Goal: Find contact information: Find contact information

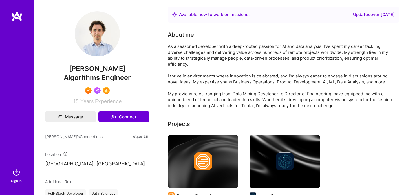
click at [101, 22] on img at bounding box center [97, 33] width 45 height 45
click at [146, 138] on button "View All" at bounding box center [140, 137] width 18 height 6
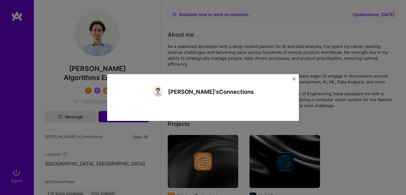
click at [294, 78] on img "Close" at bounding box center [294, 79] width 3 height 3
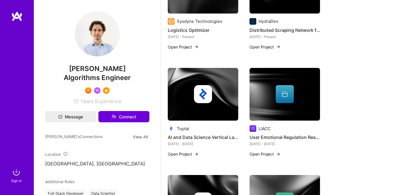
scroll to position [184, 0]
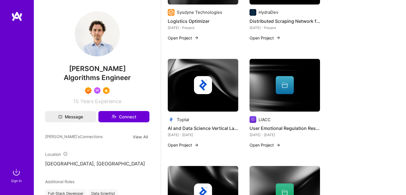
click at [12, 176] on img at bounding box center [16, 172] width 11 height 11
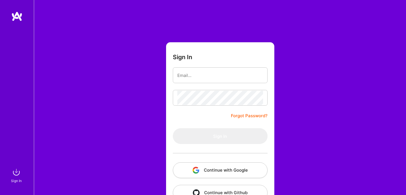
click at [13, 166] on div at bounding box center [17, 88] width 34 height 155
click at [209, 177] on button "Continue with Google" at bounding box center [220, 170] width 95 height 16
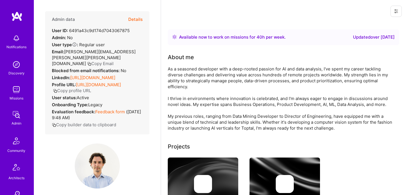
scroll to position [184, 0]
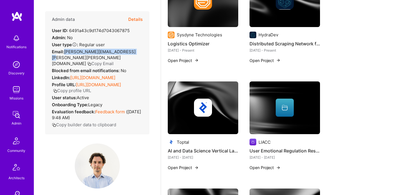
drag, startPoint x: 65, startPoint y: 52, endPoint x: 138, endPoint y: 54, distance: 72.8
click at [138, 54] on div "Email: [PERSON_NAME][EMAIL_ADDRESS][PERSON_NAME][PERSON_NAME][DOMAIN_NAME] Copy…" at bounding box center [97, 58] width 91 height 18
copy span "[PERSON_NAME][EMAIL_ADDRESS][PERSON_NAME][PERSON_NAME][DOMAIN_NAME]"
